Goal: Transaction & Acquisition: Download file/media

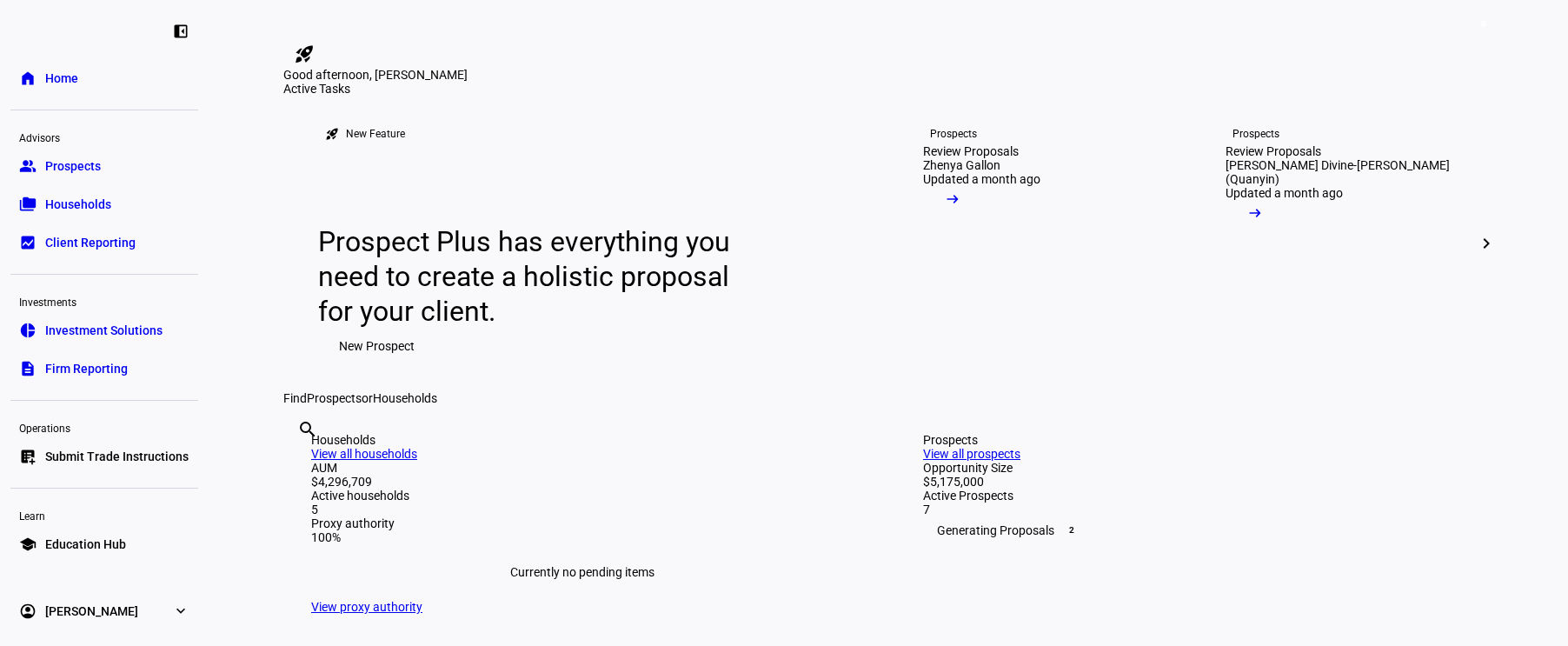
click at [85, 246] on span "Client Reporting" at bounding box center [90, 243] width 90 height 17
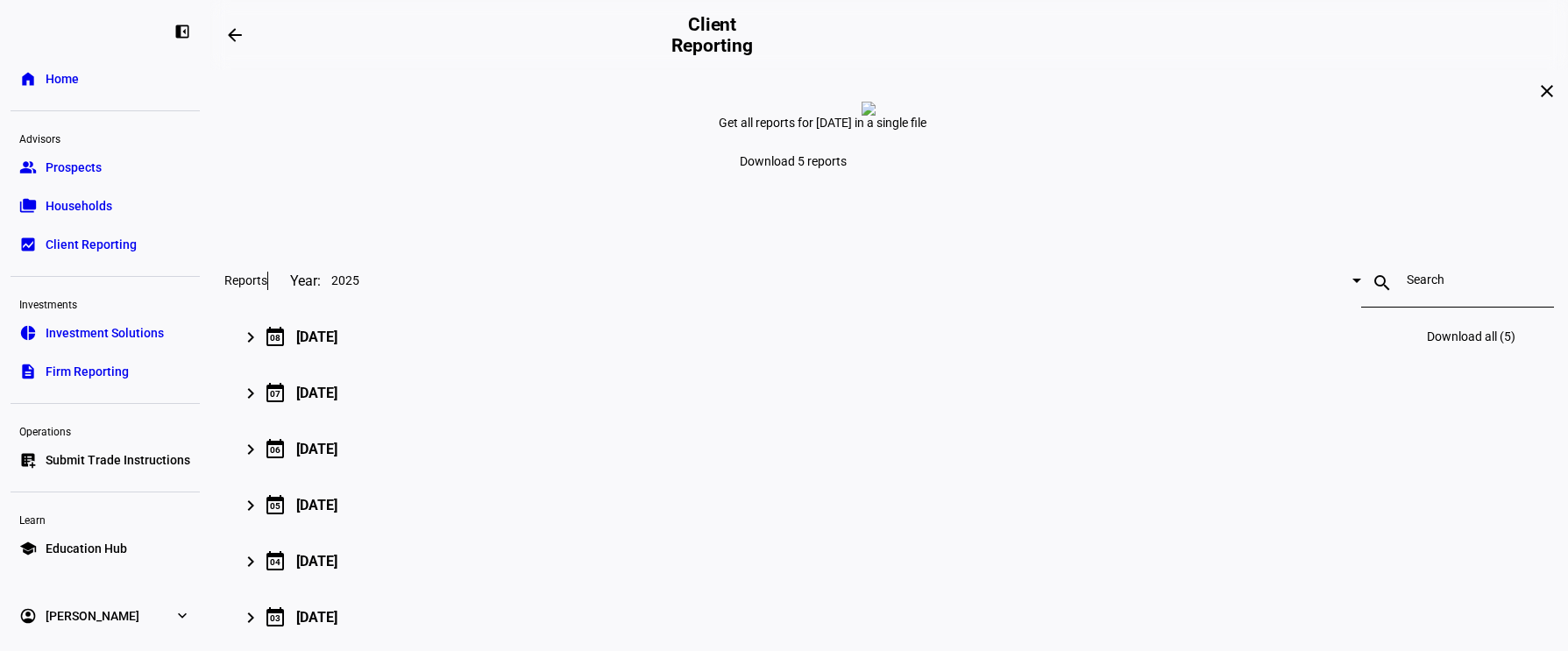
click at [261, 347] on mat-icon "keyboard_arrow_right" at bounding box center [250, 338] width 21 height 21
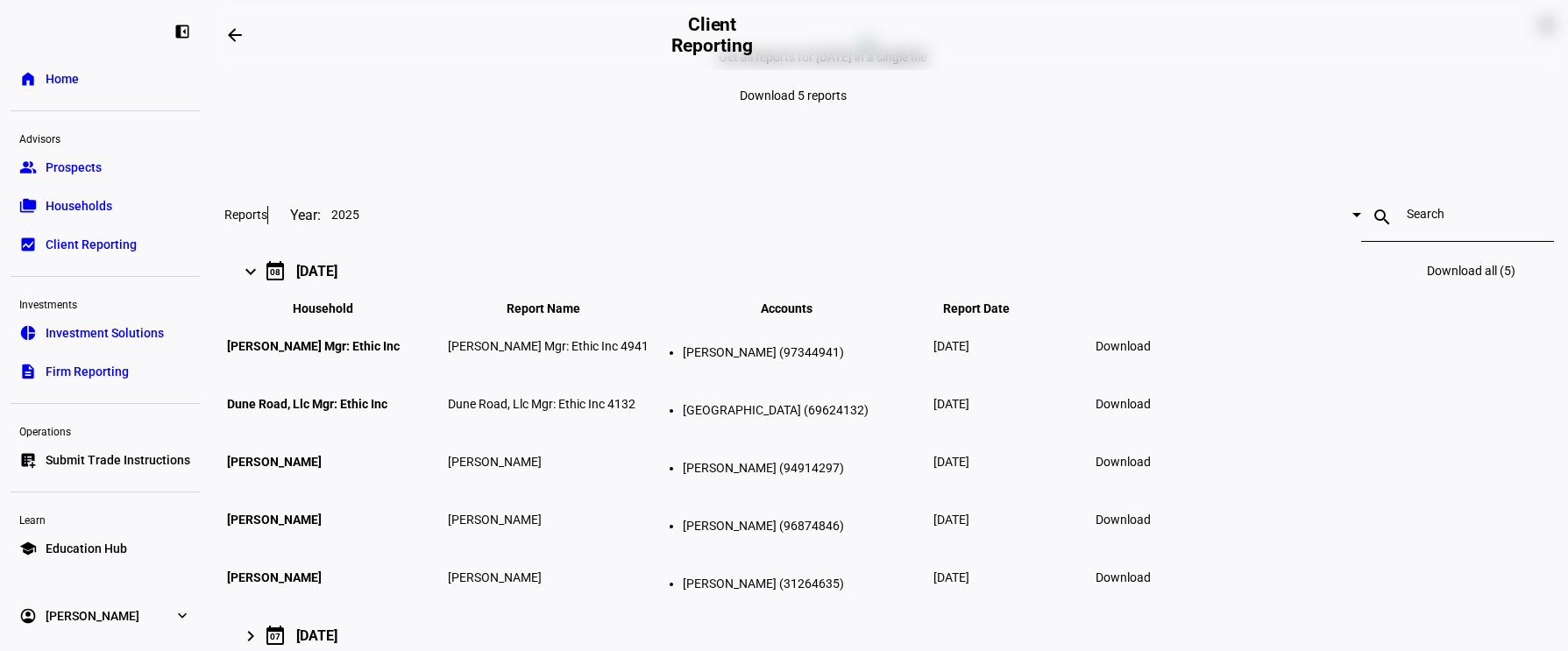
scroll to position [263, 0]
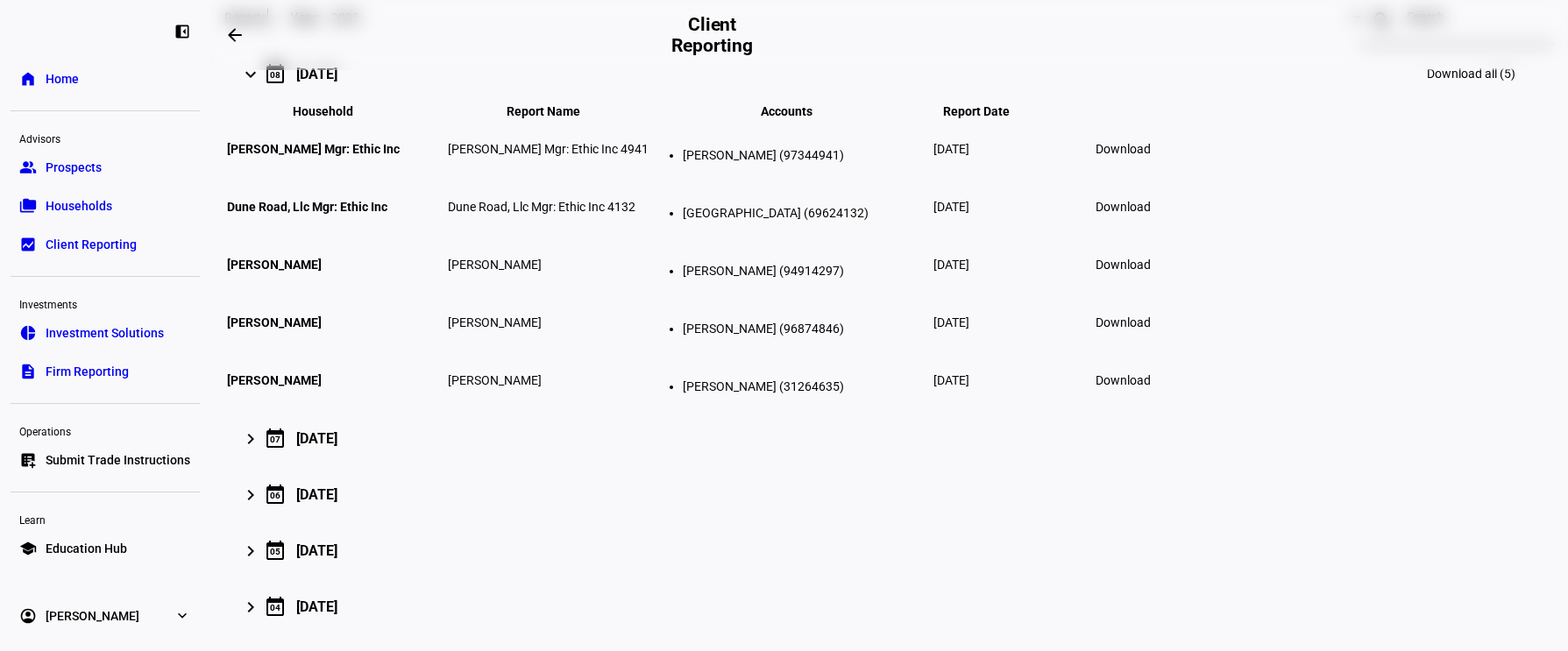
click at [1427, 81] on span "Download all (5)" at bounding box center [1471, 74] width 88 height 14
click at [1151, 330] on span "Download" at bounding box center [1123, 322] width 55 height 14
click at [131, 612] on link "account_circle [PERSON_NAME] expand_more" at bounding box center [105, 616] width 189 height 35
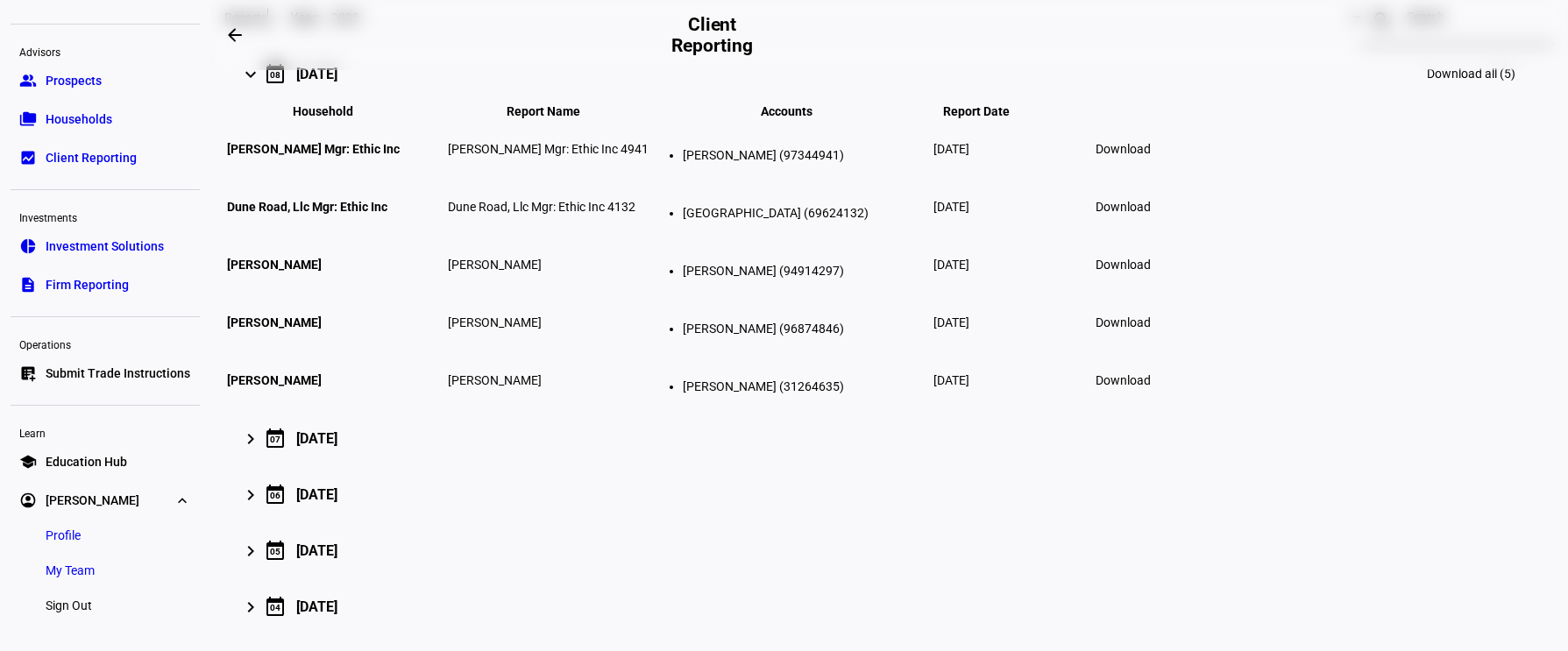
click at [81, 596] on link "Sign Out" at bounding box center [69, 605] width 75 height 35
